Goal: Information Seeking & Learning: Find specific fact

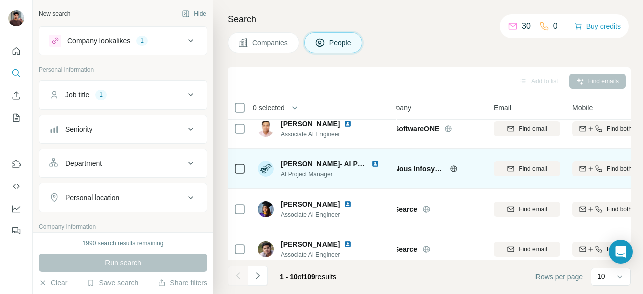
scroll to position [11, 22]
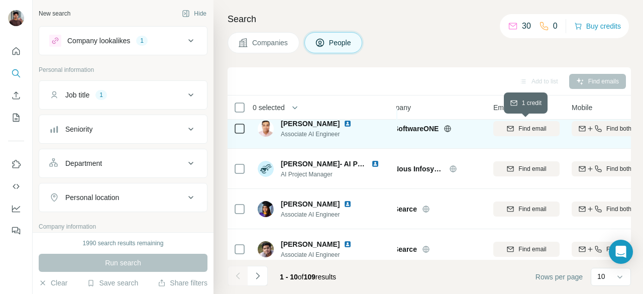
click at [522, 126] on span "Find email" at bounding box center [533, 128] width 28 height 9
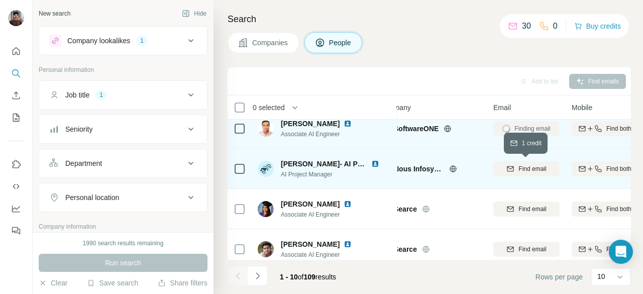
click at [517, 171] on div "Find email" at bounding box center [526, 168] width 66 height 9
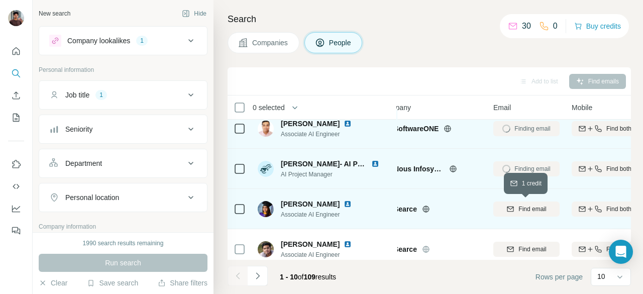
click at [515, 215] on button "Find email" at bounding box center [526, 209] width 66 height 15
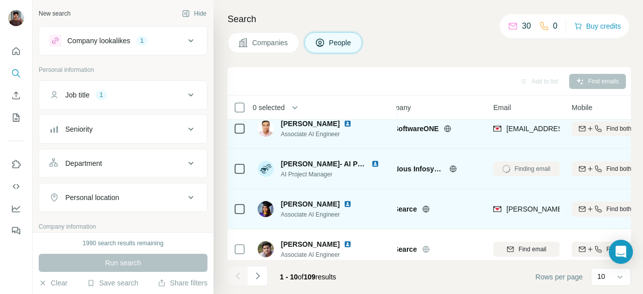
drag, startPoint x: 359, startPoint y: 203, endPoint x: 323, endPoint y: 207, distance: 35.9
click at [323, 207] on span "Aashna Kunkolienker" at bounding box center [310, 204] width 59 height 10
click at [325, 206] on span "Aashna Kunkolienker" at bounding box center [310, 204] width 59 height 10
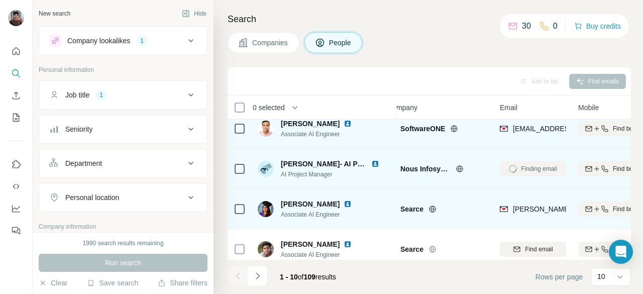
scroll to position [11, 0]
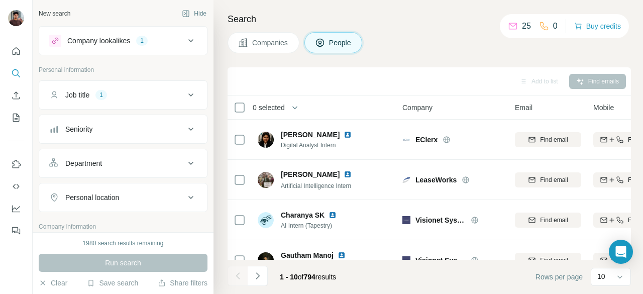
click at [148, 193] on div "Personal location" at bounding box center [117, 197] width 136 height 10
click at [131, 212] on button "Personal location" at bounding box center [123, 199] width 168 height 28
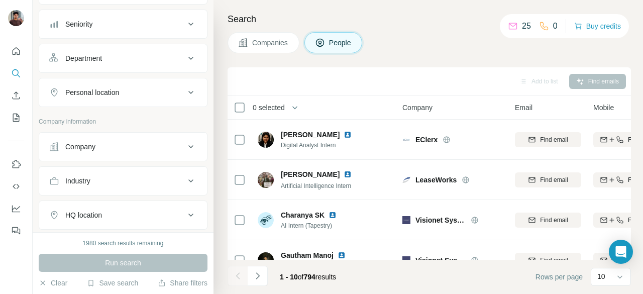
scroll to position [106, 0]
click at [166, 105] on div "Company lookalikes 1 Personal information Job title 1 Seniority Department Pers…" at bounding box center [123, 143] width 169 height 445
click at [164, 90] on div "Personal location" at bounding box center [117, 92] width 136 height 10
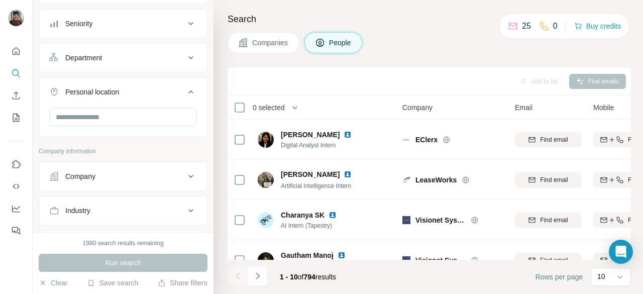
click at [164, 90] on div "Personal location" at bounding box center [117, 92] width 136 height 10
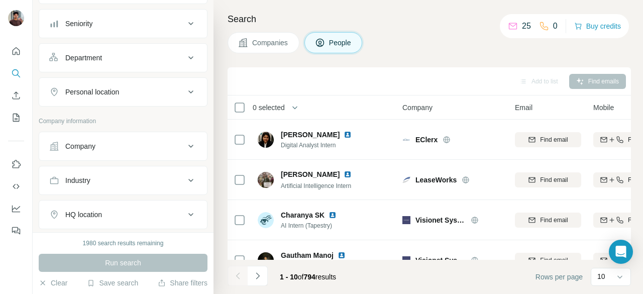
click at [164, 90] on div "Personal location" at bounding box center [117, 92] width 136 height 10
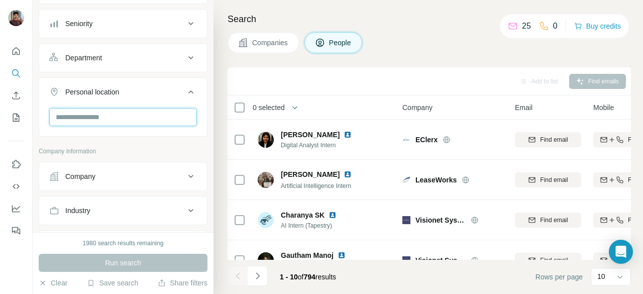
click at [141, 117] on input "text" at bounding box center [123, 117] width 148 height 18
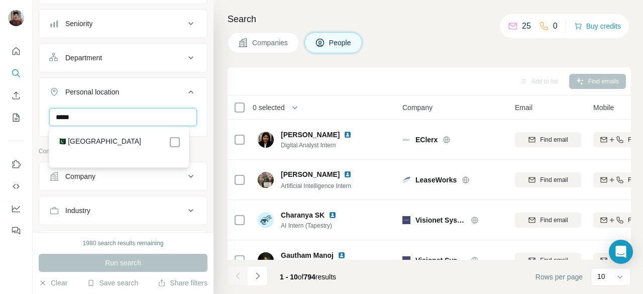
type input "*****"
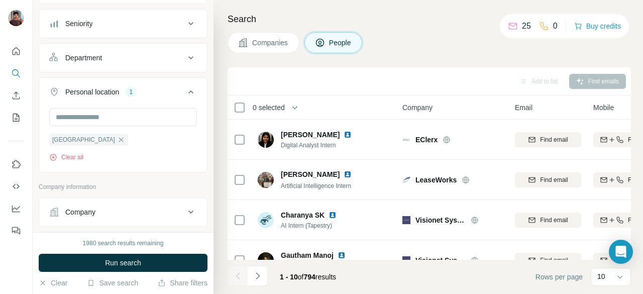
click at [169, 169] on div "Personal location 1 [GEOGRAPHIC_DATA] Clear all" at bounding box center [123, 124] width 169 height 95
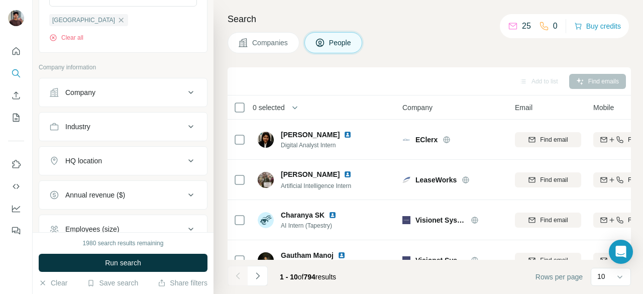
scroll to position [225, 0]
click at [127, 122] on div "Industry" at bounding box center [117, 127] width 136 height 10
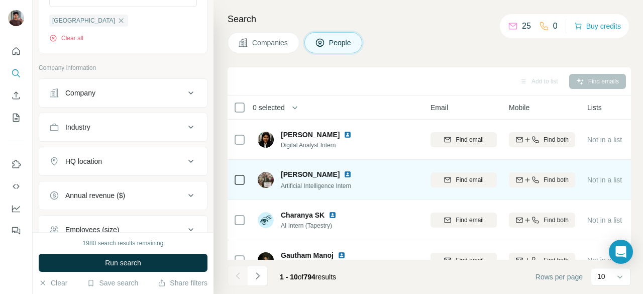
scroll to position [0, 0]
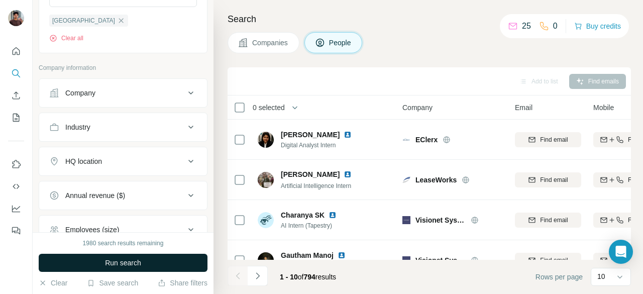
click at [130, 258] on span "Run search" at bounding box center [123, 263] width 36 height 10
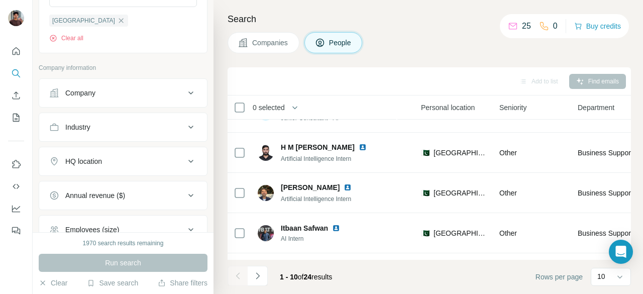
scroll to position [148, 330]
click at [154, 122] on div "Industry" at bounding box center [117, 127] width 136 height 10
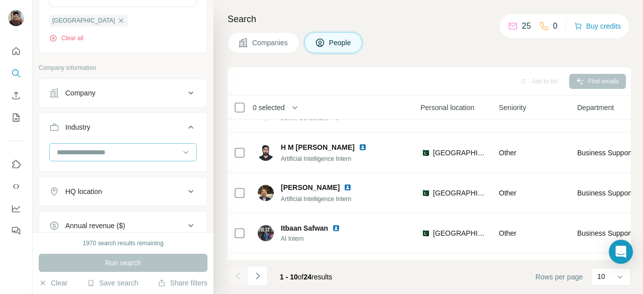
click at [143, 150] on input at bounding box center [118, 152] width 124 height 11
type input "****"
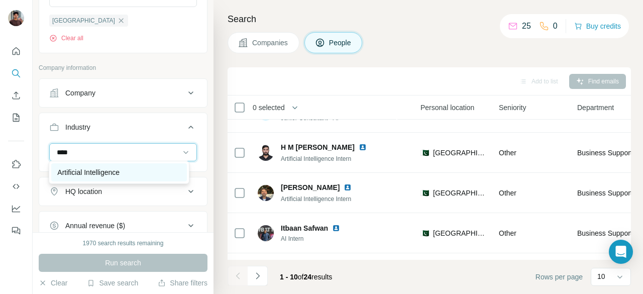
type input "****"
click at [142, 168] on div "Artificial Intelligence" at bounding box center [118, 172] width 123 height 10
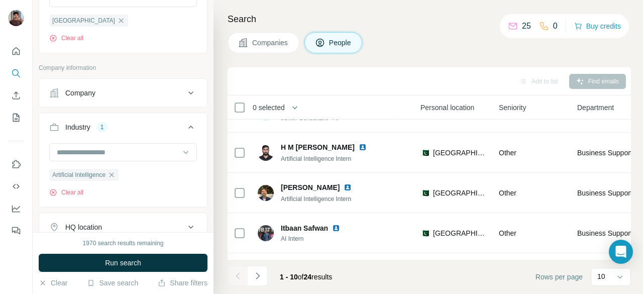
click at [117, 88] on div "Company" at bounding box center [117, 93] width 136 height 10
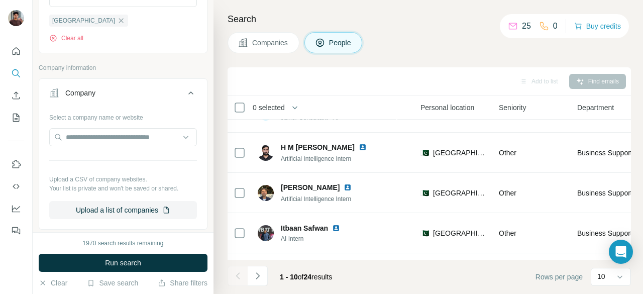
click at [118, 92] on div "Company" at bounding box center [117, 93] width 136 height 10
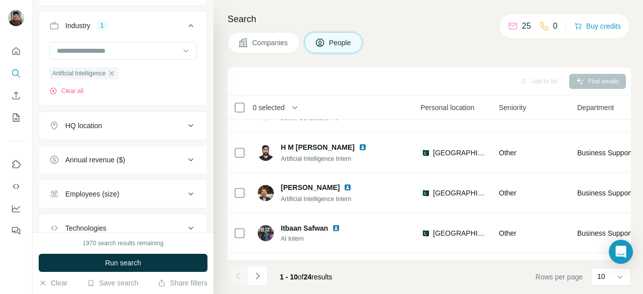
scroll to position [326, 0]
click at [130, 193] on div "Employees (size)" at bounding box center [117, 194] width 136 height 10
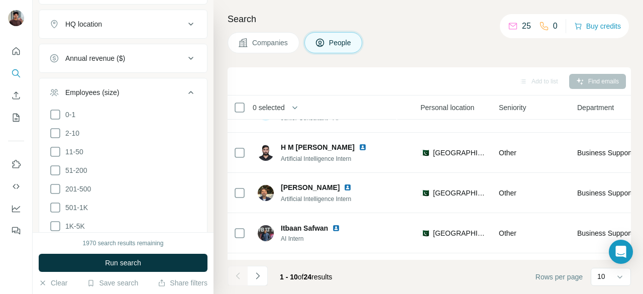
scroll to position [427, 0]
click at [150, 95] on div "Employees (size)" at bounding box center [117, 93] width 136 height 10
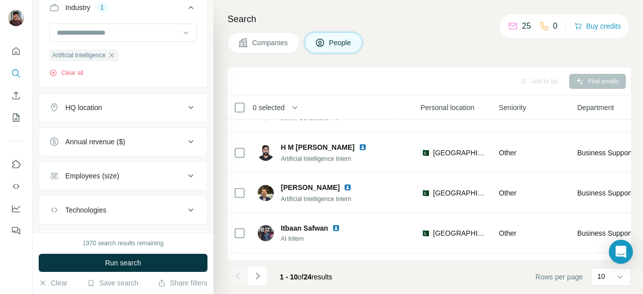
scroll to position [394, 0]
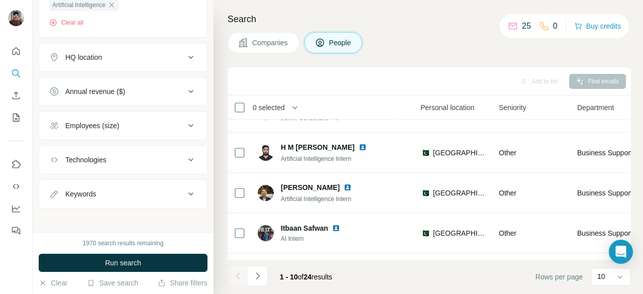
click at [132, 164] on button "Technologies" at bounding box center [123, 160] width 168 height 24
click at [132, 164] on button "Technologies" at bounding box center [123, 162] width 168 height 28
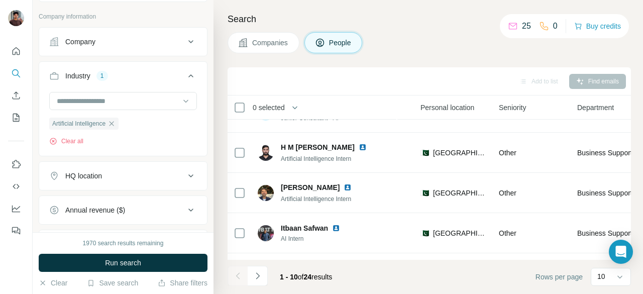
scroll to position [289, 0]
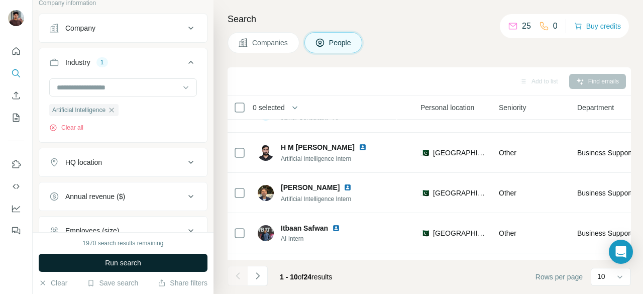
click at [124, 266] on span "Run search" at bounding box center [123, 263] width 36 height 10
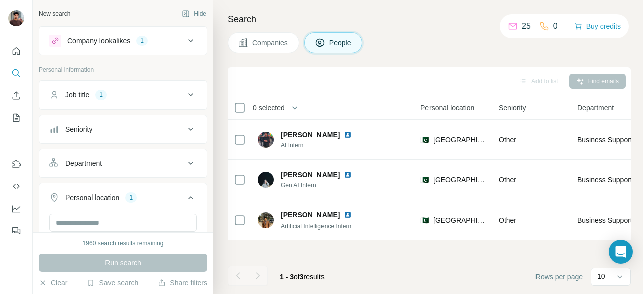
scroll to position [1, 0]
click at [125, 93] on div "Job title 1" at bounding box center [117, 94] width 136 height 10
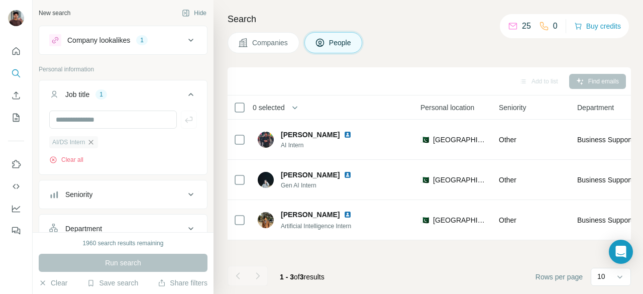
click at [92, 142] on icon "button" at bounding box center [91, 142] width 5 height 5
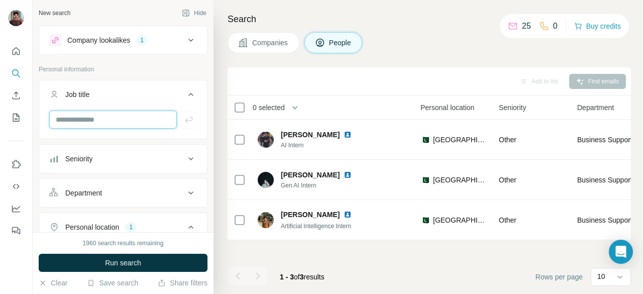
click at [101, 120] on input "text" at bounding box center [113, 120] width 128 height 18
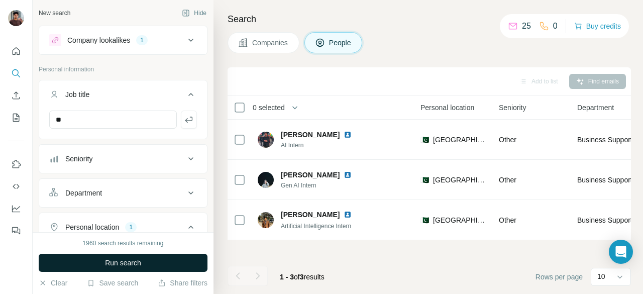
click at [105, 269] on button "Run search" at bounding box center [123, 263] width 169 height 18
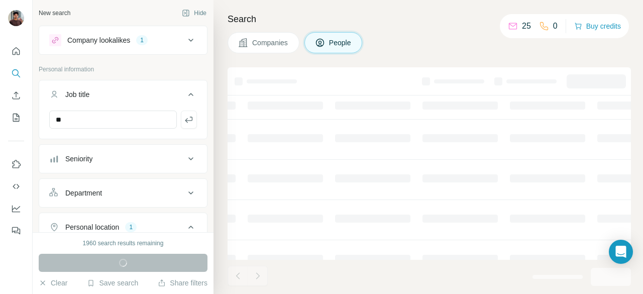
click at [105, 269] on div "Run search" at bounding box center [123, 263] width 169 height 18
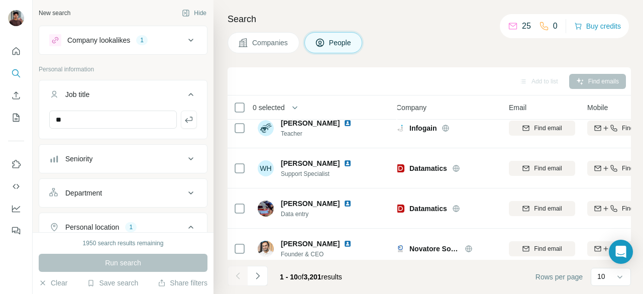
scroll to position [266, 6]
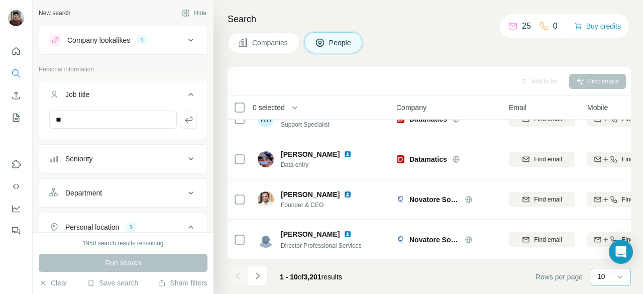
click at [610, 275] on div "10" at bounding box center [610, 276] width 25 height 10
click at [605, 201] on p "60" at bounding box center [604, 200] width 8 height 10
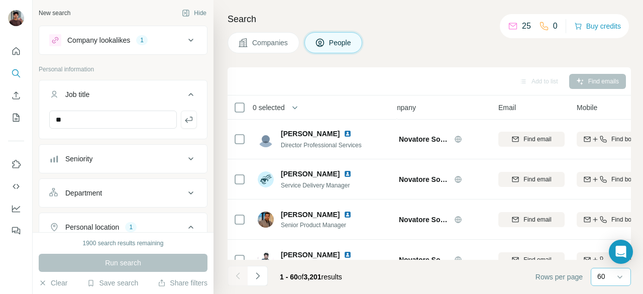
scroll to position [362, 0]
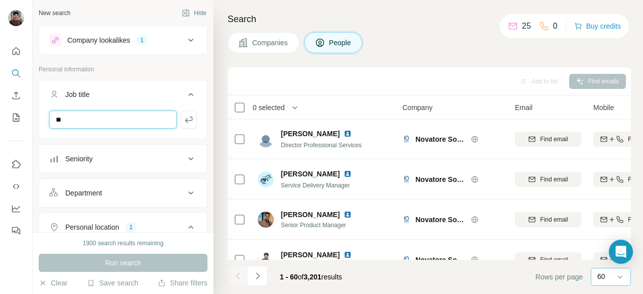
click at [84, 121] on input "**" at bounding box center [113, 120] width 128 height 18
type input "*"
type input "**********"
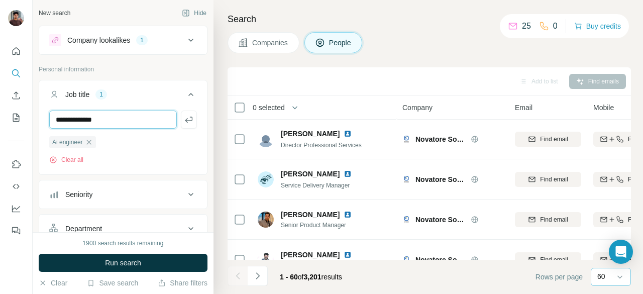
type input "**********"
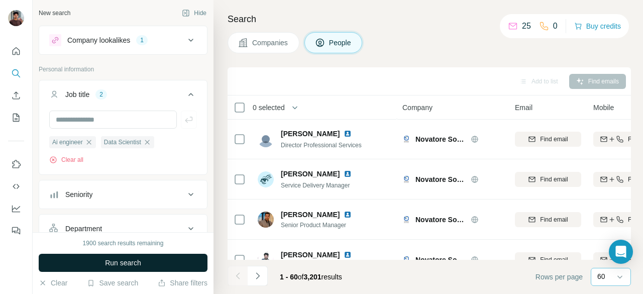
click at [107, 264] on span "Run search" at bounding box center [123, 263] width 36 height 10
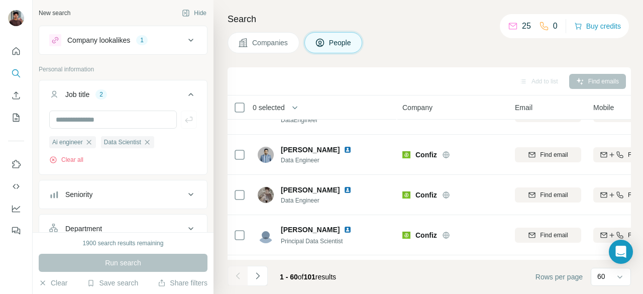
scroll to position [362, 0]
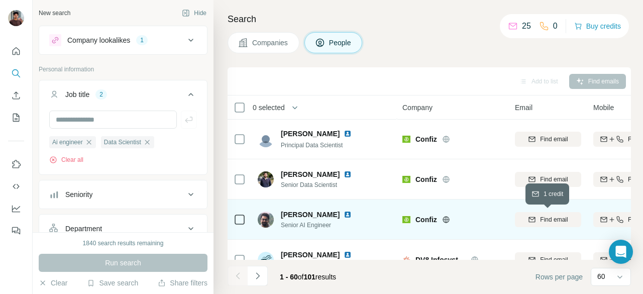
click at [536, 219] on div "Find email" at bounding box center [548, 219] width 66 height 9
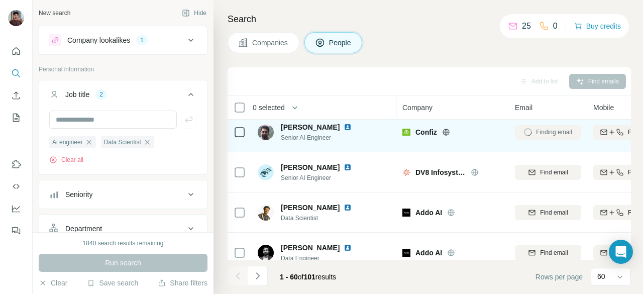
scroll to position [449, 0]
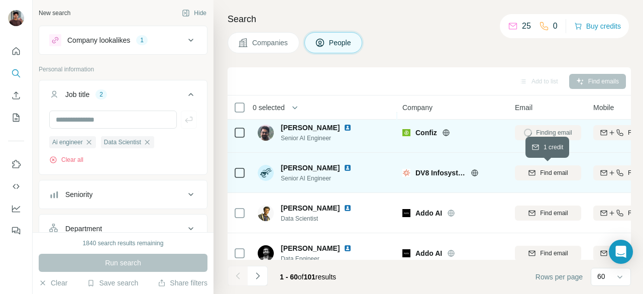
click at [532, 171] on icon "button" at bounding box center [532, 173] width 8 height 8
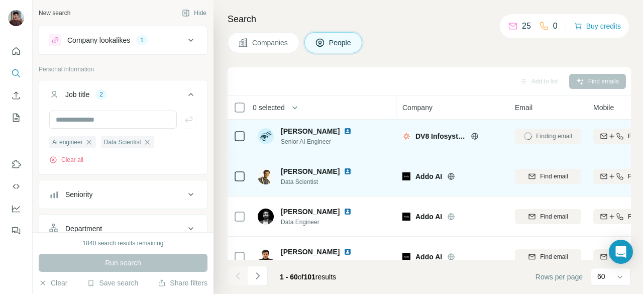
scroll to position [485, 0]
click at [553, 178] on span "Find email" at bounding box center [554, 176] width 28 height 9
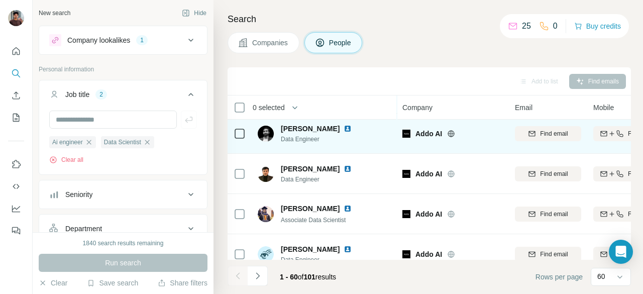
scroll to position [568, 0]
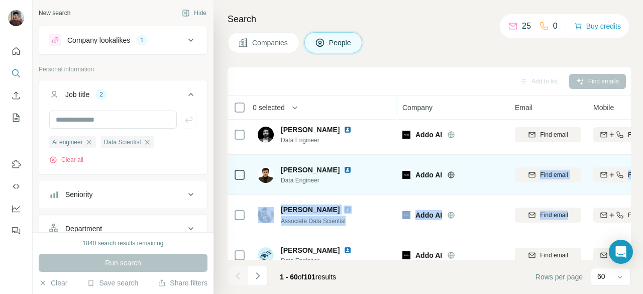
drag, startPoint x: 552, startPoint y: 225, endPoint x: 522, endPoint y: 161, distance: 70.3
click at [0, 0] on tbody "[PERSON_NAME] Data Scientist DataArt Find email Find both Not in a list 🇵🇰 [GEO…" at bounding box center [0, 0] width 0 height 0
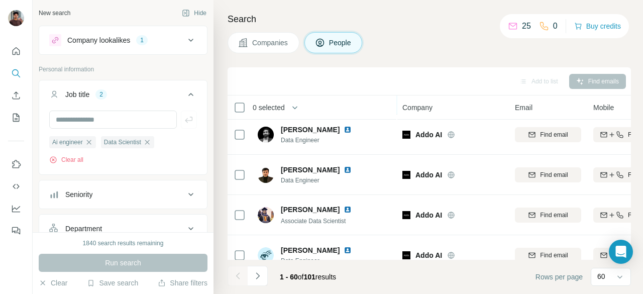
click at [467, 85] on div "Add to list Find emails" at bounding box center [429, 81] width 393 height 18
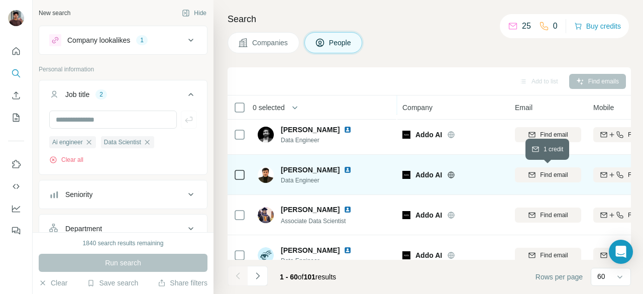
click at [529, 171] on icon "button" at bounding box center [532, 175] width 8 height 8
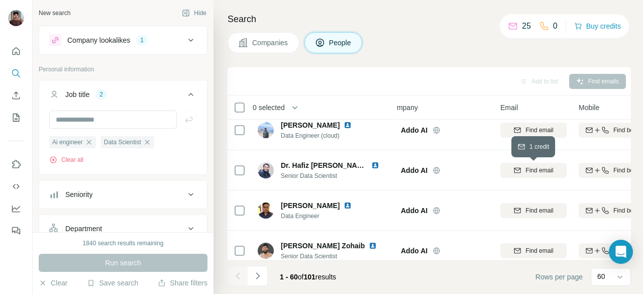
scroll to position [813, 15]
click at [529, 170] on span "Find email" at bounding box center [540, 170] width 28 height 9
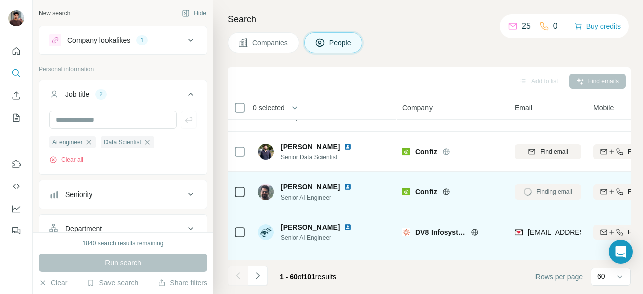
scroll to position [390, 0]
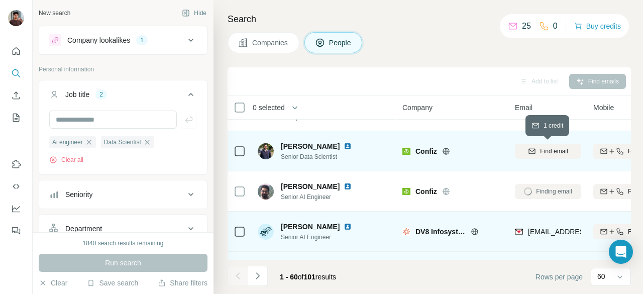
click at [531, 148] on icon "button" at bounding box center [532, 151] width 8 height 8
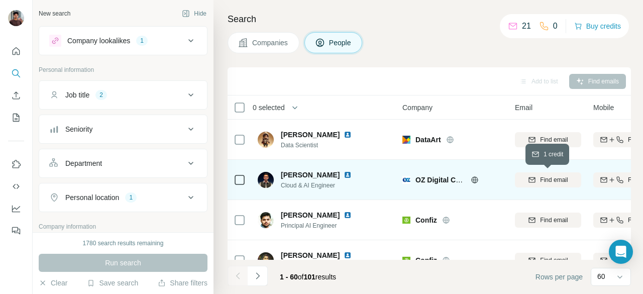
click at [550, 178] on span "Find email" at bounding box center [554, 179] width 28 height 9
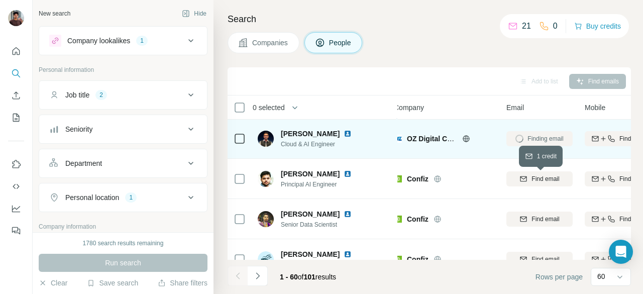
scroll to position [42, 11]
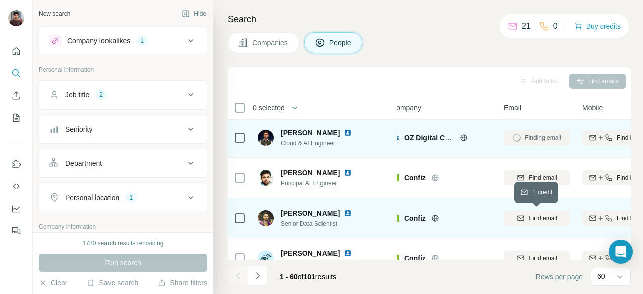
click at [532, 219] on span "Find email" at bounding box center [543, 218] width 28 height 9
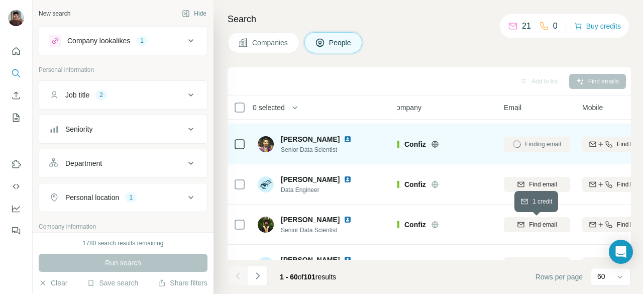
scroll to position [116, 11]
click at [532, 219] on button "Find email" at bounding box center [537, 225] width 66 height 15
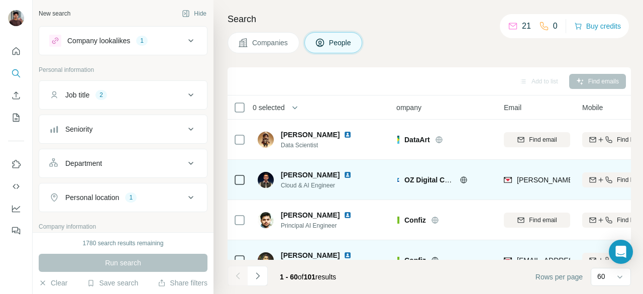
scroll to position [0, 0]
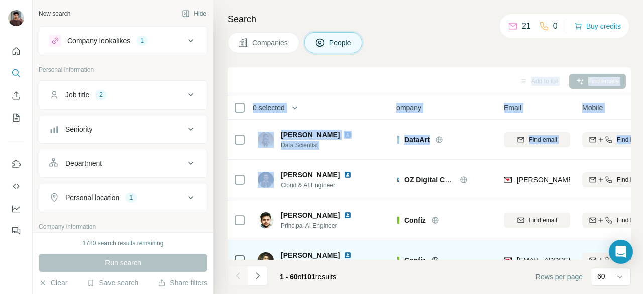
drag, startPoint x: 282, startPoint y: 171, endPoint x: 456, endPoint y: 50, distance: 212.2
click at [456, 50] on div "Search Companies People Add to list Find emails 0 selected People Company Email…" at bounding box center [429, 147] width 430 height 294
click at [456, 50] on div "Companies People" at bounding box center [430, 42] width 404 height 21
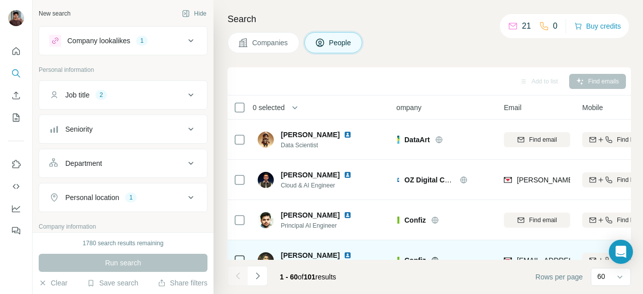
click at [456, 50] on div "Companies People" at bounding box center [430, 42] width 404 height 21
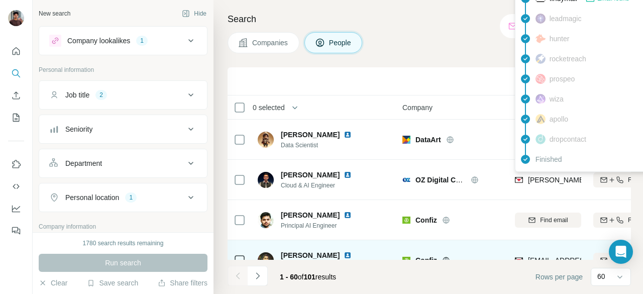
click at [539, 178] on span "fareed.hayat@followoz.com" at bounding box center [616, 180] width 177 height 8
copy tr "fareed.hayat@followoz.com"
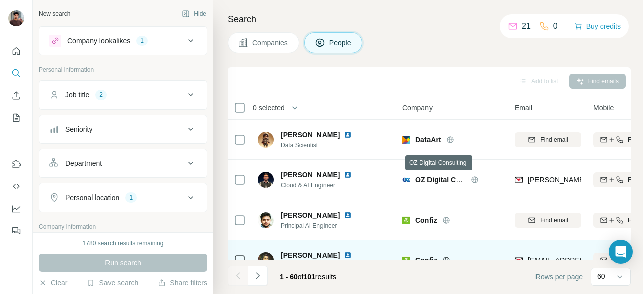
click at [439, 178] on span "OZ Digital Consulting" at bounding box center [452, 180] width 72 height 8
click at [434, 180] on span "OZ Digital Consulting" at bounding box center [452, 180] width 72 height 8
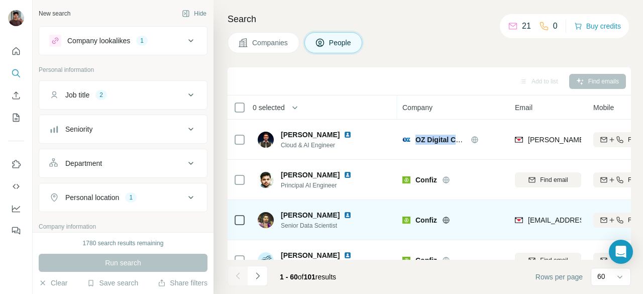
scroll to position [60, 0]
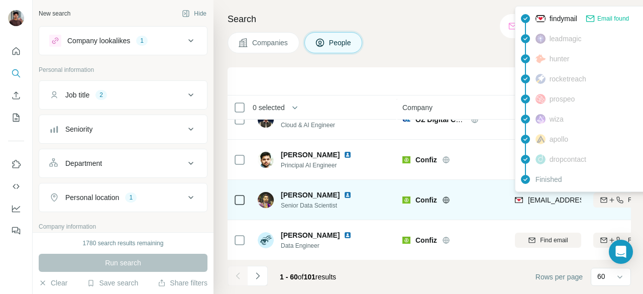
click at [562, 202] on span "arsalan.ahmad@confiz.com" at bounding box center [587, 200] width 119 height 8
copy tr "arsalan.ahmad@confiz.com"
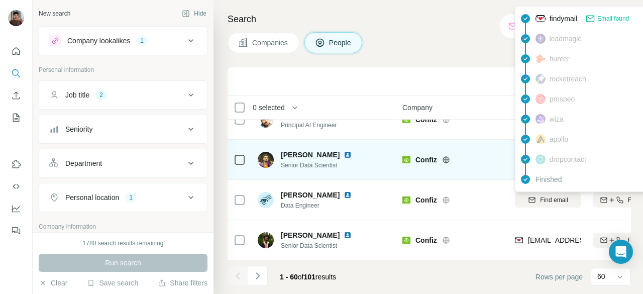
scroll to position [121, 0]
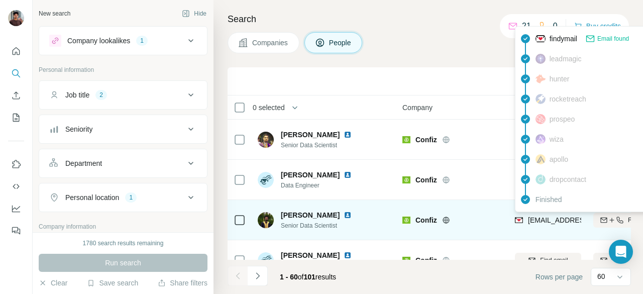
click at [550, 218] on span "hayat.ullah@confiz.com" at bounding box center [616, 220] width 177 height 8
copy tr "hayat.ullah@confiz.com"
